Goal: Task Accomplishment & Management: Use online tool/utility

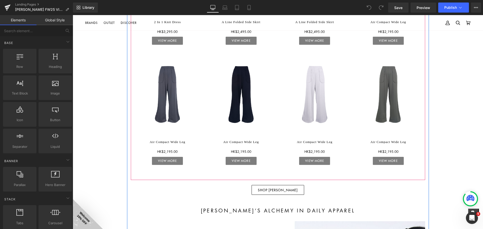
scroll to position [629, 0]
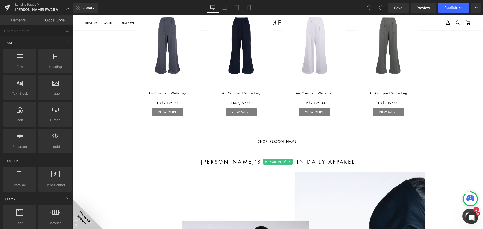
click at [293, 163] on h1 "[PERSON_NAME]’s Alchemy in Daily Apparel" at bounding box center [278, 162] width 294 height 6
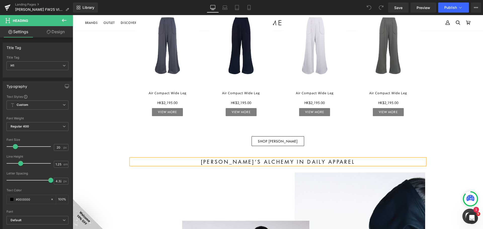
click at [61, 33] on link "Design" at bounding box center [56, 31] width 36 height 11
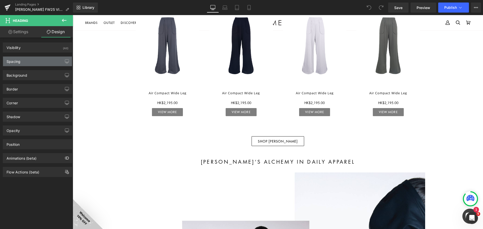
click at [28, 61] on div "Spacing" at bounding box center [37, 62] width 69 height 10
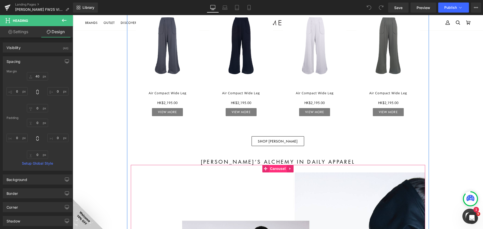
click at [271, 169] on span "Carousel" at bounding box center [278, 169] width 18 height 8
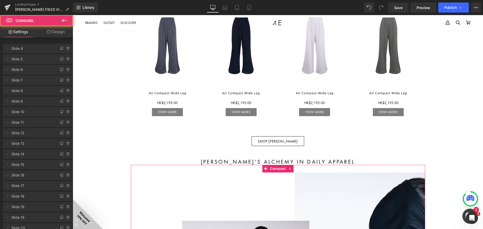
click at [58, 31] on link "Design" at bounding box center [56, 31] width 36 height 11
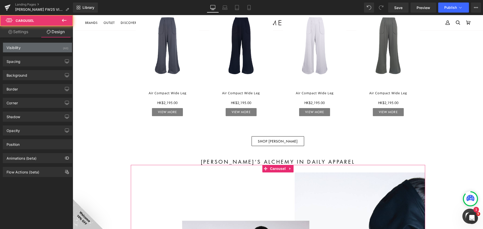
type input "0"
type input "30"
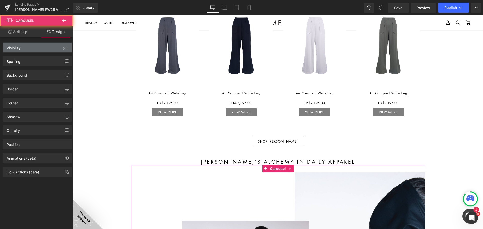
type input "0"
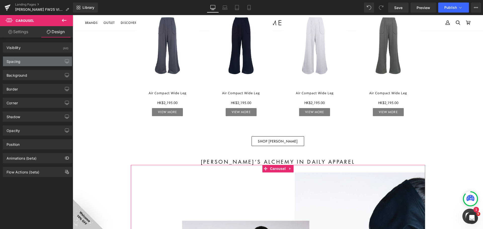
click at [22, 61] on div "Spacing" at bounding box center [37, 62] width 69 height 10
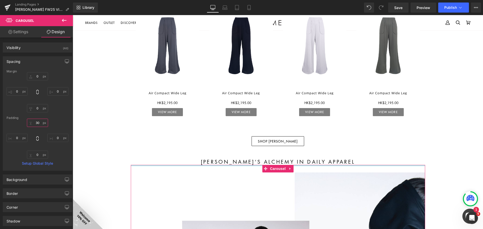
click at [36, 121] on input "30" at bounding box center [37, 123] width 21 height 8
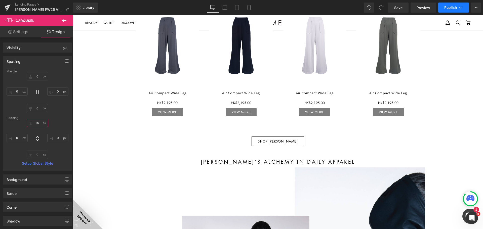
type input "10"
click at [454, 10] on button "Publish" at bounding box center [453, 8] width 31 height 10
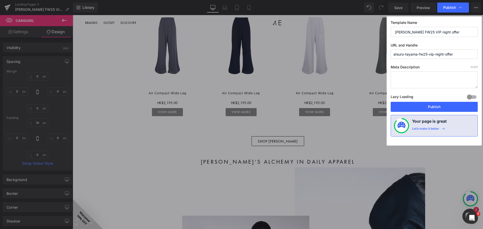
click at [441, 102] on div "Lazy Loading Build Upgrade plan to unlock" at bounding box center [434, 98] width 87 height 8
click at [440, 104] on button "Publish" at bounding box center [434, 107] width 87 height 10
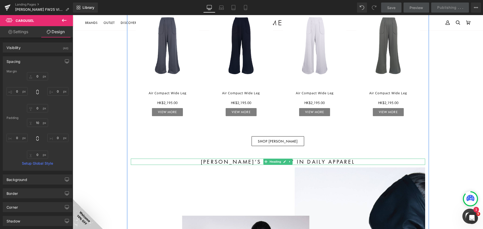
drag, startPoint x: 278, startPoint y: 164, endPoint x: 217, endPoint y: 155, distance: 62.3
click at [278, 163] on span "Heading" at bounding box center [276, 162] width 14 height 6
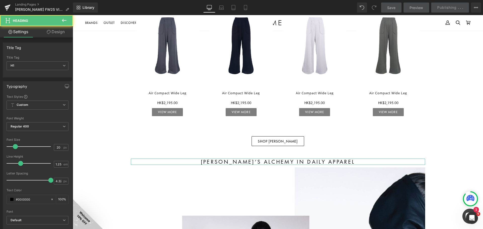
drag, startPoint x: 56, startPoint y: 33, endPoint x: 40, endPoint y: 68, distance: 38.8
click at [56, 33] on link "Design" at bounding box center [56, 31] width 36 height 11
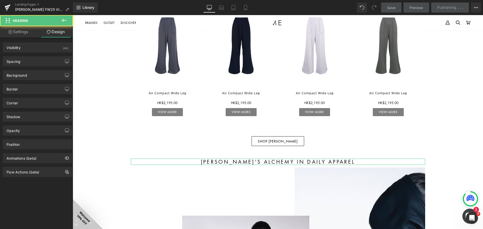
type input "40"
type input "0"
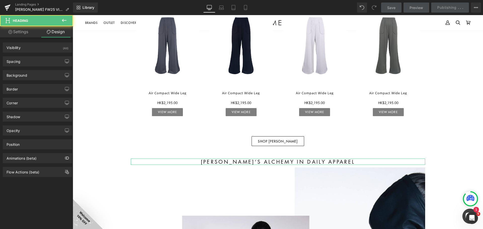
type input "0"
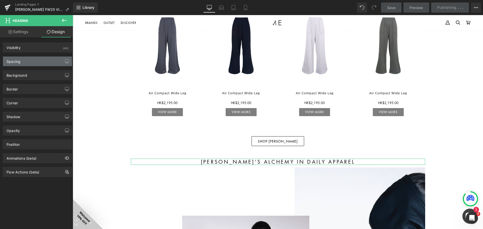
click at [39, 60] on div "Spacing" at bounding box center [37, 62] width 69 height 10
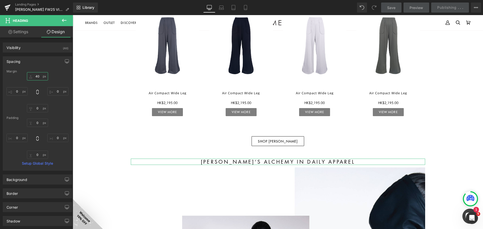
click at [36, 78] on input "40" at bounding box center [37, 76] width 21 height 8
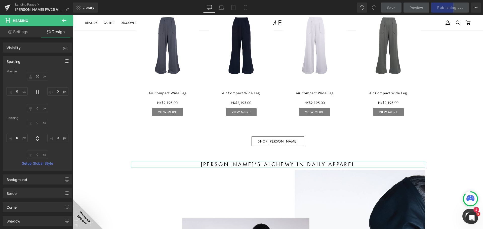
click at [63, 62] on button "button" at bounding box center [67, 62] width 8 height 10
click at [53, 73] on button "Mobile" at bounding box center [57, 72] width 15 height 9
type input "50"
type input "0"
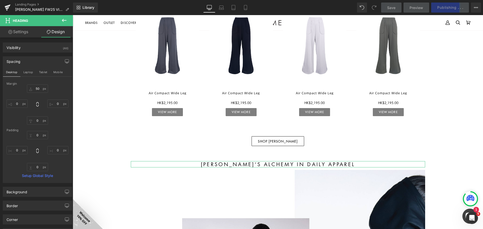
type input "0"
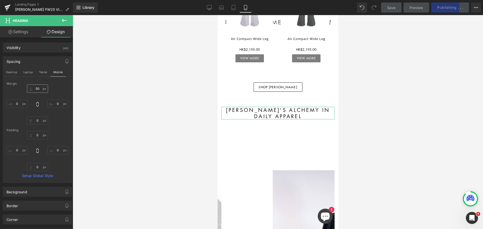
scroll to position [606, 0]
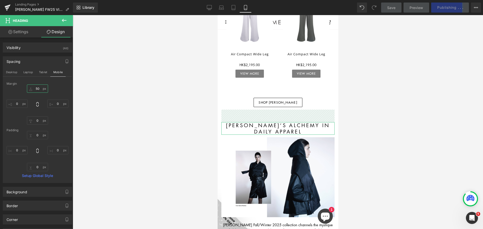
click at [38, 89] on input "50" at bounding box center [37, 89] width 21 height 8
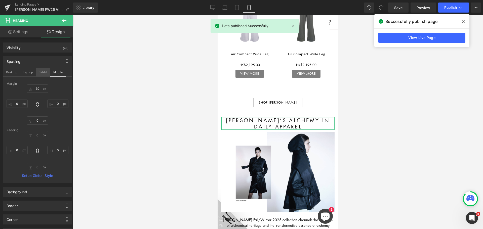
click at [47, 70] on button "Tablet" at bounding box center [43, 72] width 14 height 9
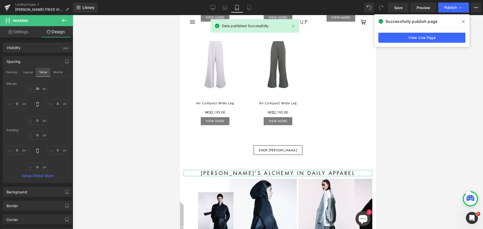
type input "50"
type input "0"
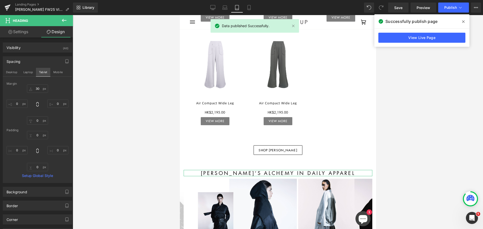
type input "0"
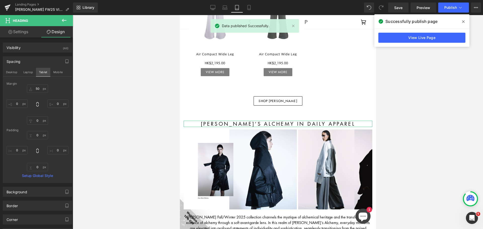
scroll to position [655, 0]
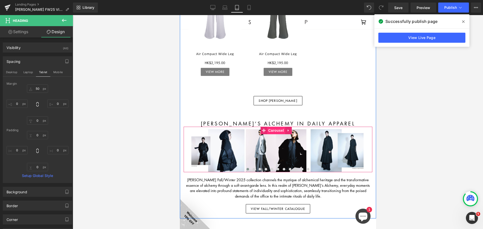
click at [277, 127] on span "Carousel" at bounding box center [276, 131] width 18 height 8
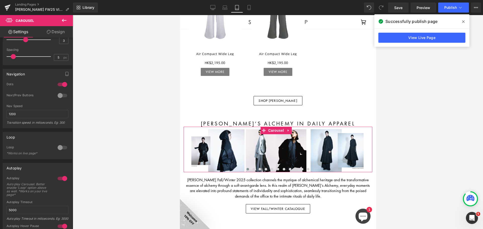
scroll to position [327, 0]
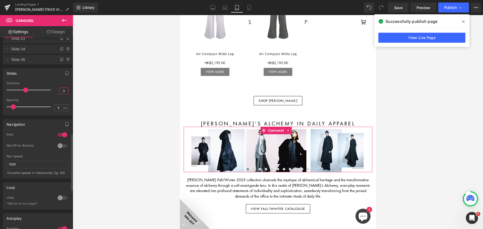
click at [64, 90] on input "3" at bounding box center [63, 91] width 9 height 6
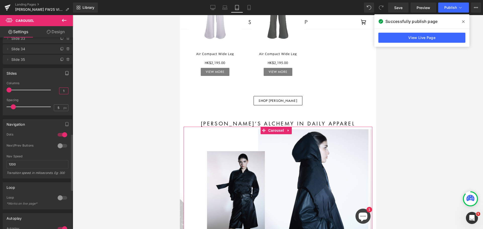
type input "1"
click at [64, 76] on button "button" at bounding box center [67, 73] width 8 height 10
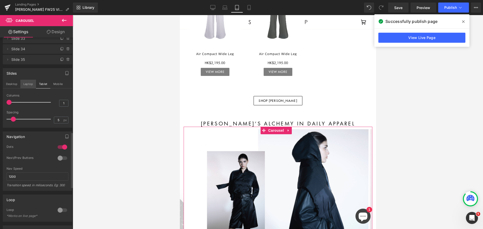
click at [29, 86] on button "Laptop" at bounding box center [28, 84] width 16 height 9
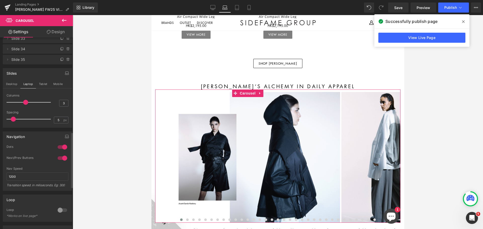
scroll to position [776, 0]
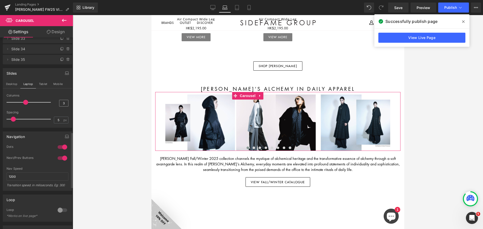
click at [62, 101] on div "Columns 3" at bounding box center [38, 102] width 62 height 17
click at [63, 103] on input "3" at bounding box center [63, 103] width 9 height 6
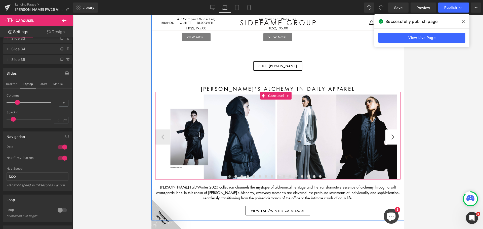
click at [390, 130] on button "›" at bounding box center [393, 137] width 15 height 15
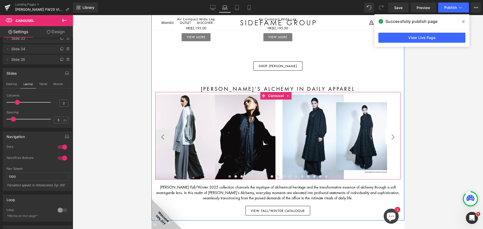
click at [390, 130] on button "›" at bounding box center [393, 137] width 15 height 15
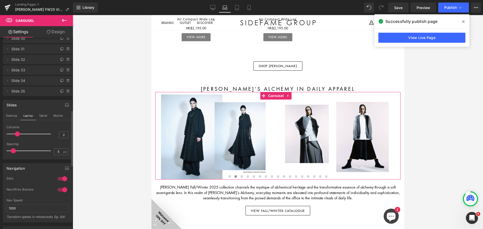
scroll to position [252, 0]
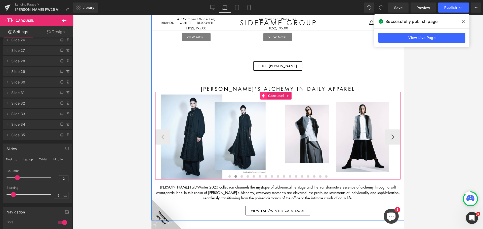
click at [265, 94] on icon at bounding box center [264, 96] width 4 height 4
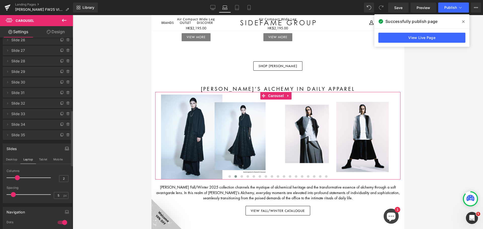
click at [65, 148] on icon "button" at bounding box center [67, 149] width 4 height 4
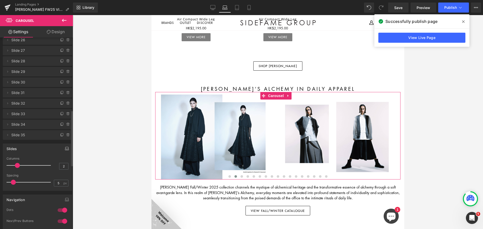
click at [68, 148] on button "button" at bounding box center [67, 149] width 8 height 10
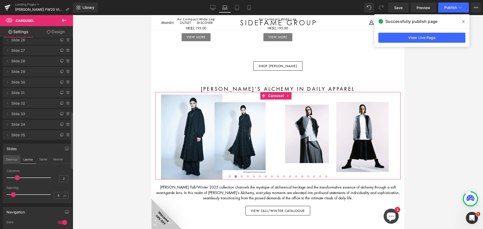
click at [10, 161] on button "Desktop" at bounding box center [11, 159] width 17 height 9
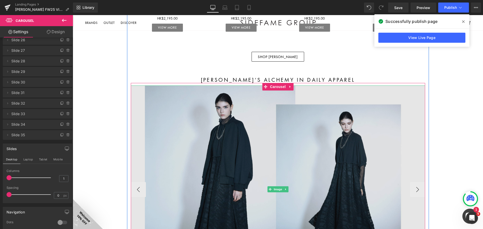
scroll to position [764, 0]
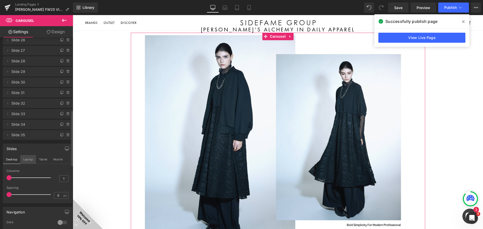
click at [25, 157] on button "Laptop" at bounding box center [28, 159] width 16 height 9
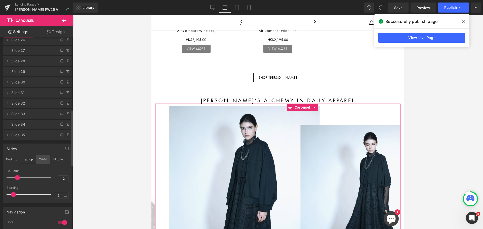
scroll to position [826, 0]
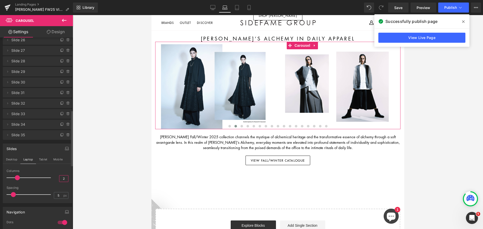
drag, startPoint x: 61, startPoint y: 177, endPoint x: 63, endPoint y: 178, distance: 2.8
click at [63, 178] on input "2" at bounding box center [63, 179] width 9 height 6
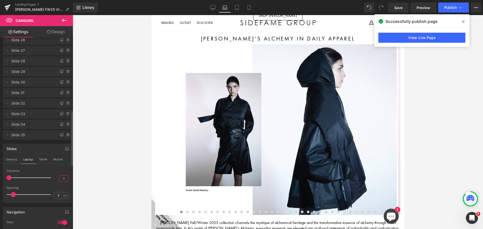
type input "1"
click at [61, 168] on div "Slides Desktop Laptop Tablet Mobile 1 Columns 1 1 Columns 1 1 Columns 1 1 Colum…" at bounding box center [37, 174] width 69 height 60
click at [42, 160] on button "Tablet" at bounding box center [43, 159] width 14 height 9
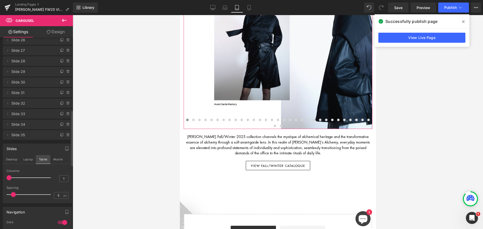
scroll to position [684, 0]
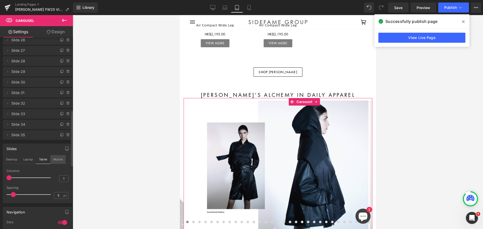
click at [56, 160] on button "Mobile" at bounding box center [57, 159] width 15 height 9
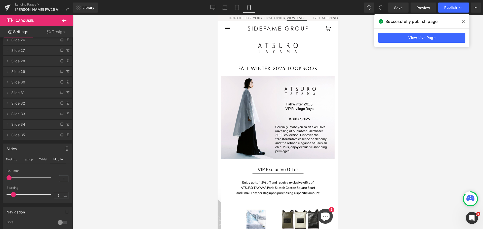
scroll to position [0, 0]
click at [449, 4] on button "Publish" at bounding box center [453, 8] width 31 height 10
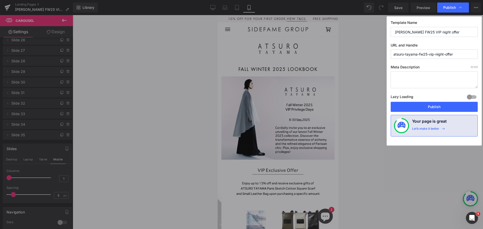
click at [439, 104] on button "Publish" at bounding box center [434, 107] width 87 height 10
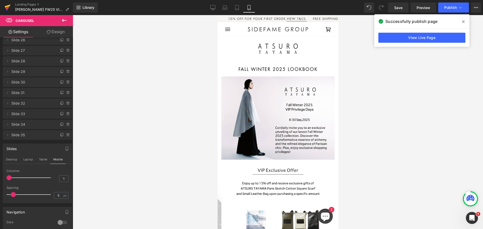
click at [8, 6] on icon at bounding box center [8, 6] width 6 height 3
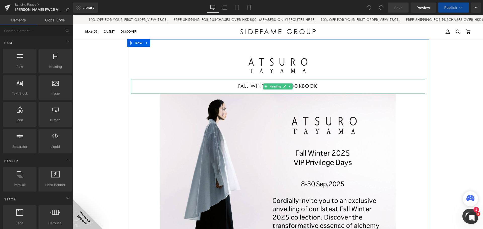
click at [307, 86] on h1 "FALL WINTER 2025 lookbook" at bounding box center [278, 86] width 294 height 5
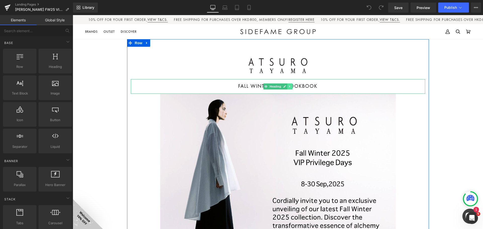
click at [289, 86] on icon at bounding box center [290, 86] width 3 height 3
click at [291, 87] on icon at bounding box center [292, 86] width 3 height 3
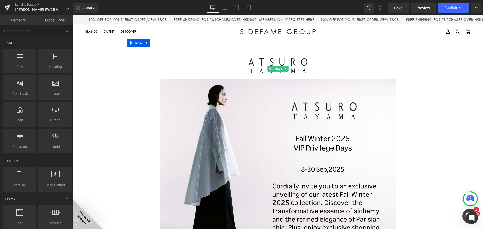
click at [284, 67] on icon at bounding box center [285, 68] width 3 height 3
click at [287, 68] on icon at bounding box center [288, 68] width 3 height 3
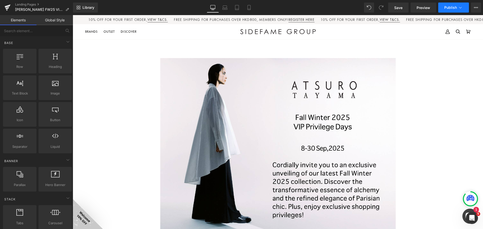
click at [448, 7] on span "Publish" at bounding box center [450, 8] width 13 height 4
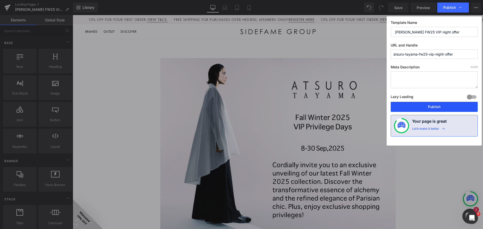
drag, startPoint x: 433, startPoint y: 105, endPoint x: 321, endPoint y: 78, distance: 115.9
click at [433, 105] on button "Publish" at bounding box center [434, 107] width 87 height 10
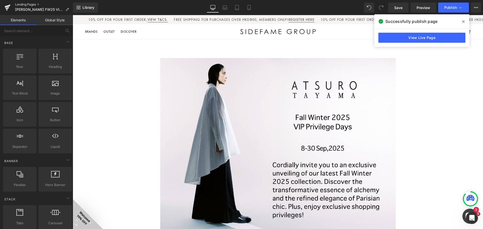
click at [16, 5] on link "Landing Pages" at bounding box center [44, 5] width 58 height 4
